Goal: Task Accomplishment & Management: Manage account settings

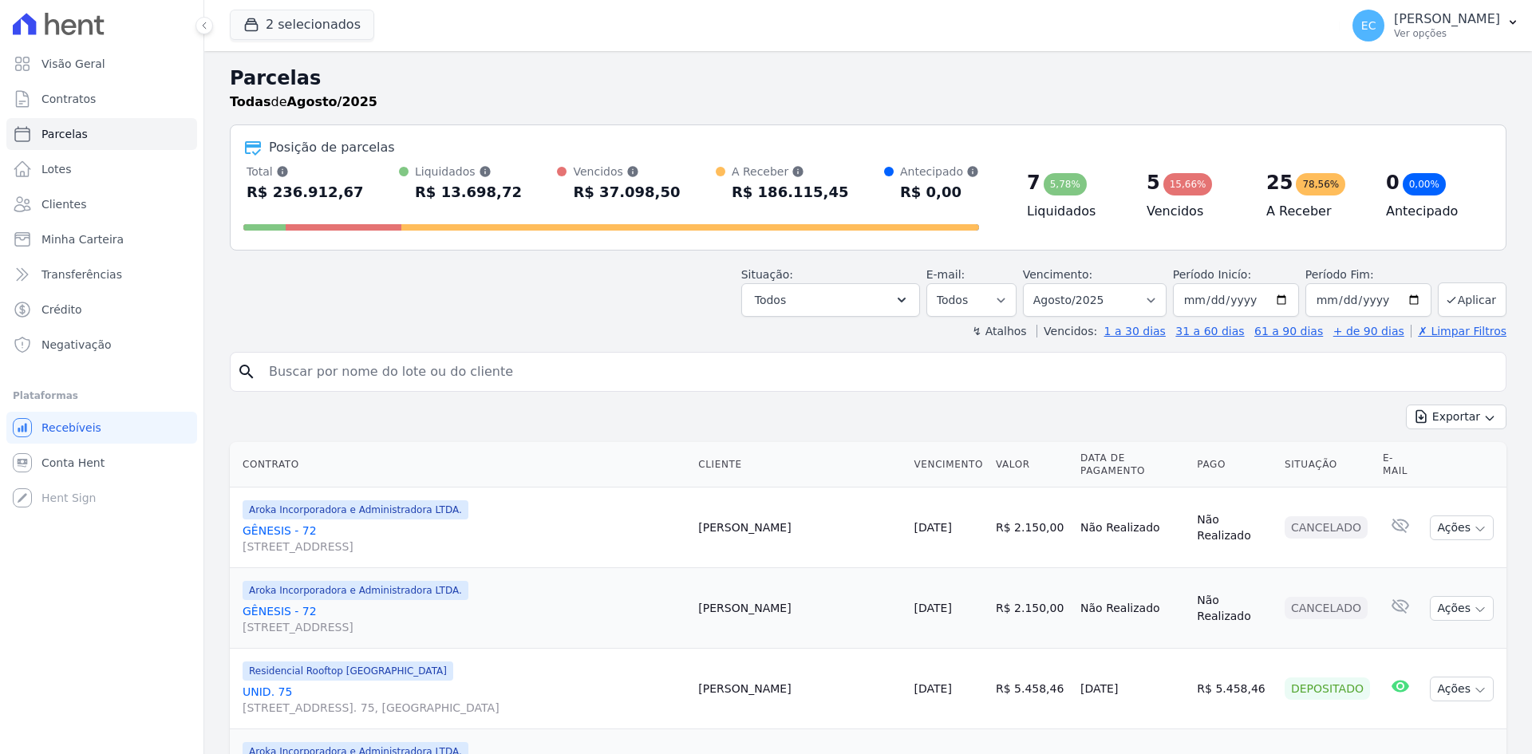
select select
click at [255, 27] on icon "button" at bounding box center [251, 25] width 16 height 16
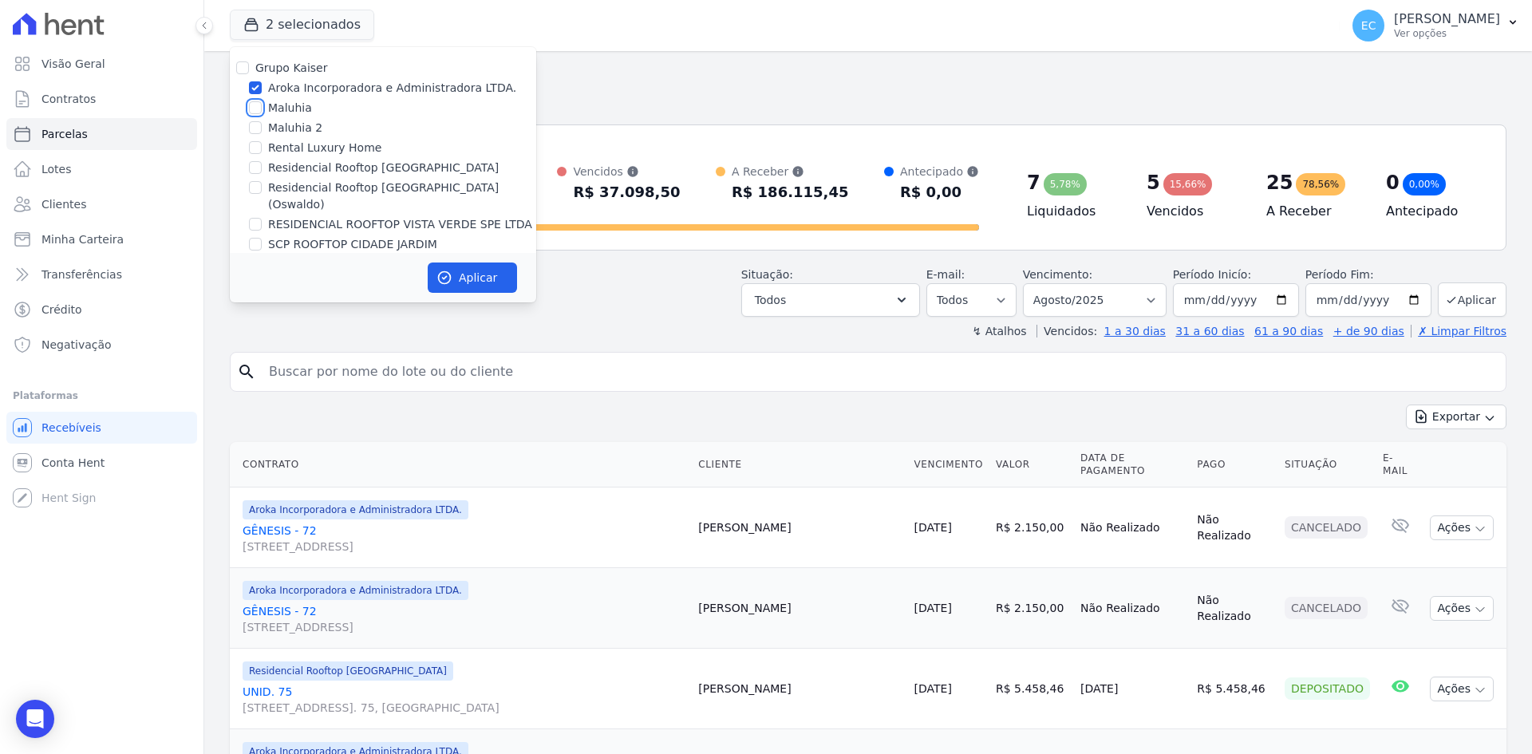
click at [255, 111] on input "Maluhia" at bounding box center [255, 107] width 13 height 13
checkbox input "true"
click at [255, 131] on input "Maluhia 2" at bounding box center [255, 127] width 13 height 13
checkbox input "true"
click at [255, 107] on input "Maluhia" at bounding box center [255, 107] width 13 height 13
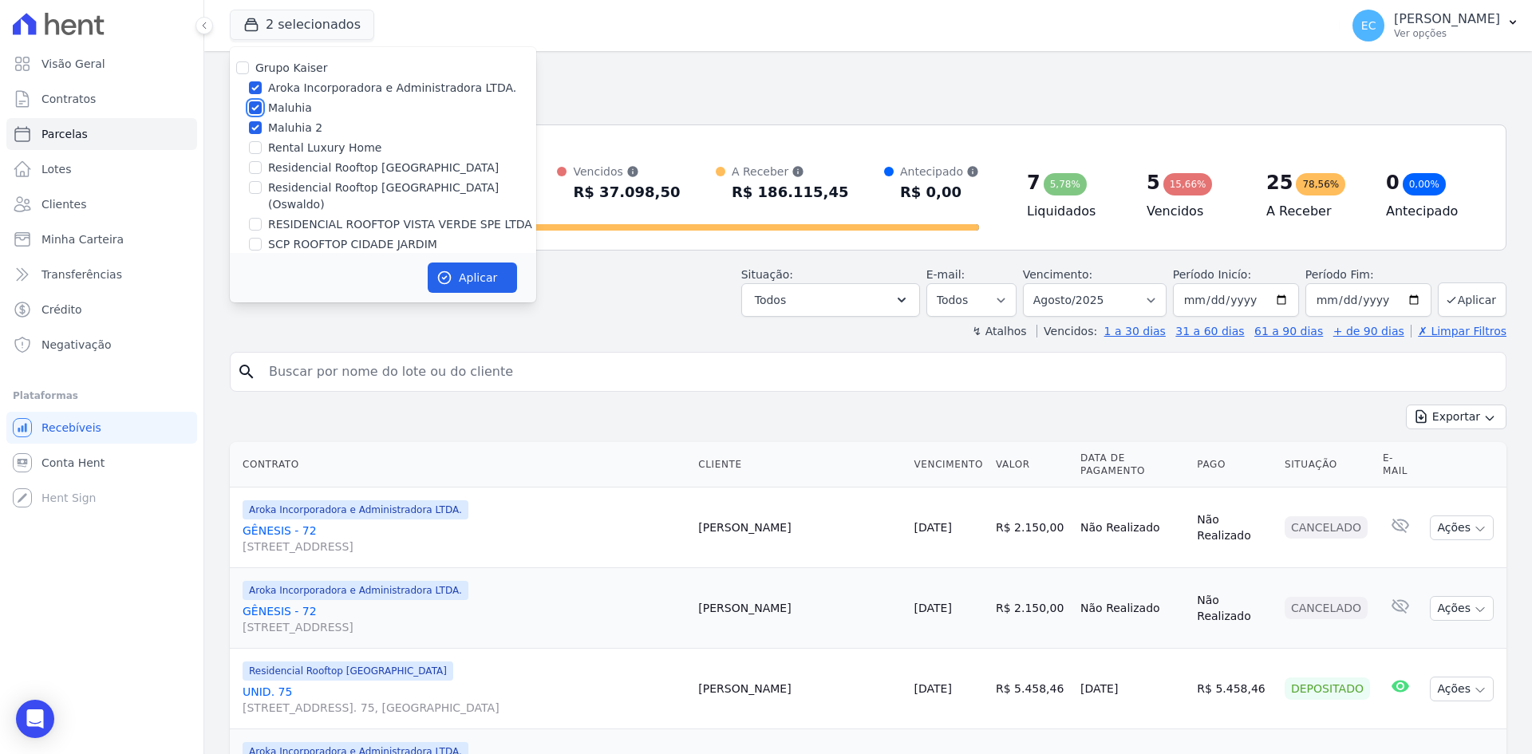
checkbox input "false"
click at [260, 87] on input "Aroka Incorporadora e Administradora LTDA." at bounding box center [255, 87] width 13 height 13
checkbox input "false"
click at [488, 270] on button "Aplicar" at bounding box center [472, 278] width 89 height 30
select select
